Goal: Find specific page/section: Find specific page/section

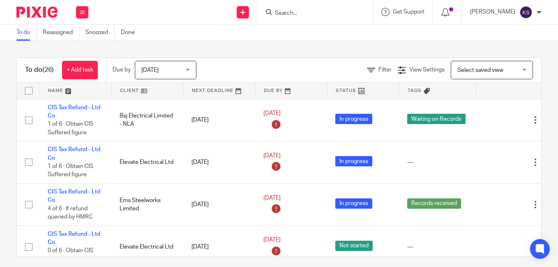
click at [296, 10] on input "Search" at bounding box center [311, 13] width 74 height 7
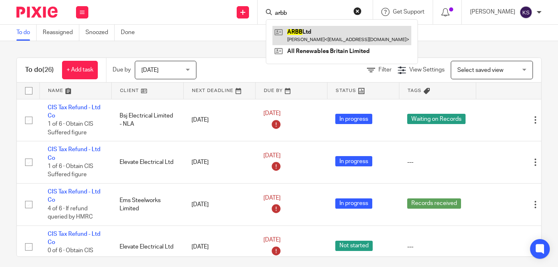
type input "arbb"
click at [323, 32] on link at bounding box center [341, 35] width 139 height 19
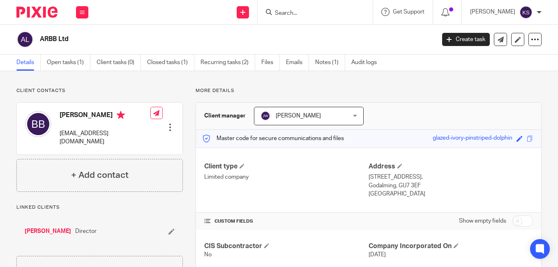
click at [291, 10] on input "Search" at bounding box center [311, 13] width 74 height 7
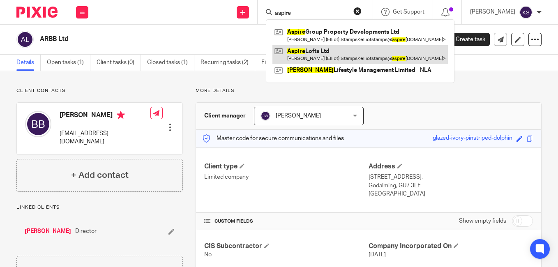
type input "aspire"
click at [335, 51] on link at bounding box center [359, 54] width 175 height 19
